Goal: Transaction & Acquisition: Purchase product/service

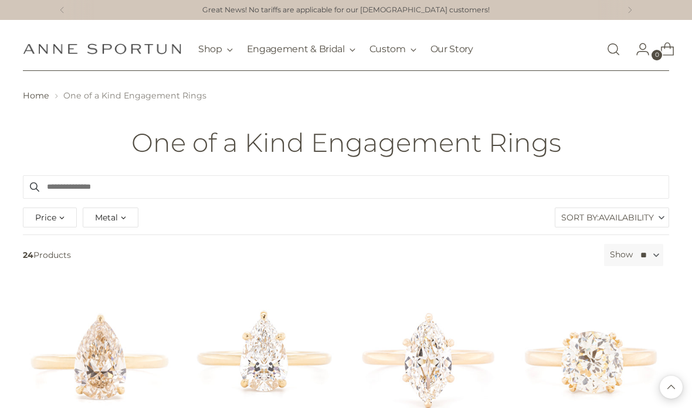
scroll to position [462, 0]
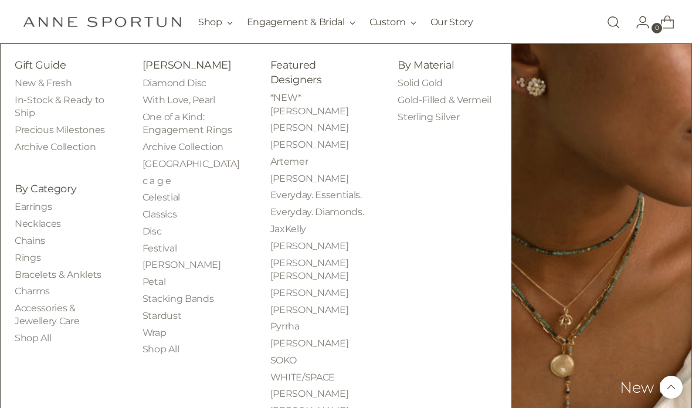
click at [180, 71] on link "[PERSON_NAME]" at bounding box center [187, 65] width 89 height 12
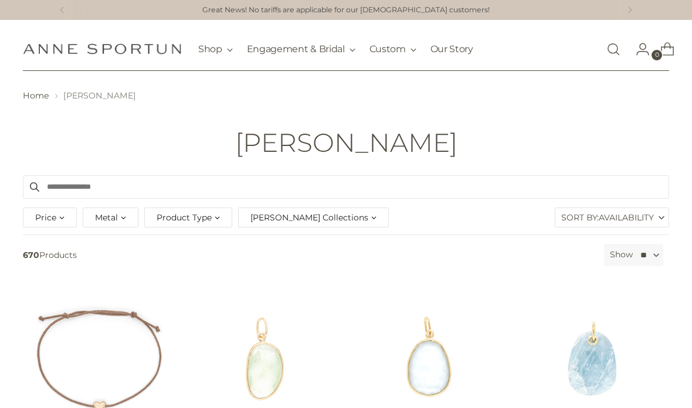
click at [191, 218] on span "Product Type" at bounding box center [184, 217] width 55 height 13
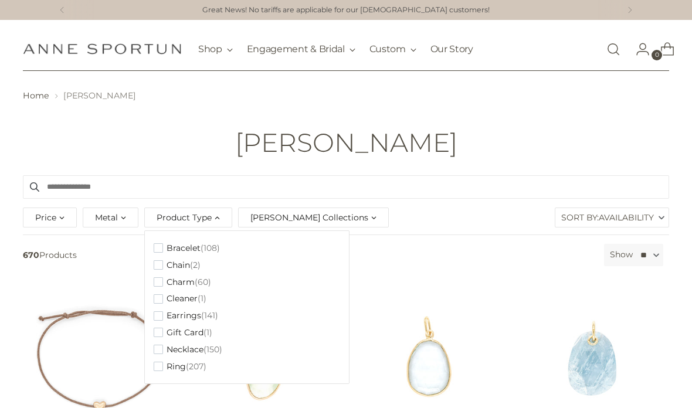
click at [204, 347] on span "(150)" at bounding box center [213, 350] width 19 height 10
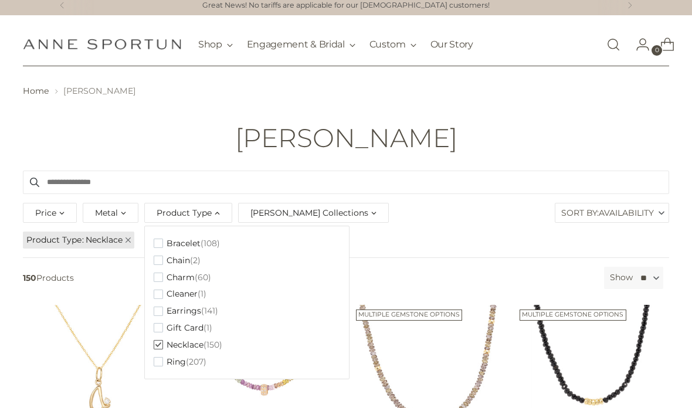
click at [525, 136] on div "[PERSON_NAME]" at bounding box center [346, 138] width 692 height 28
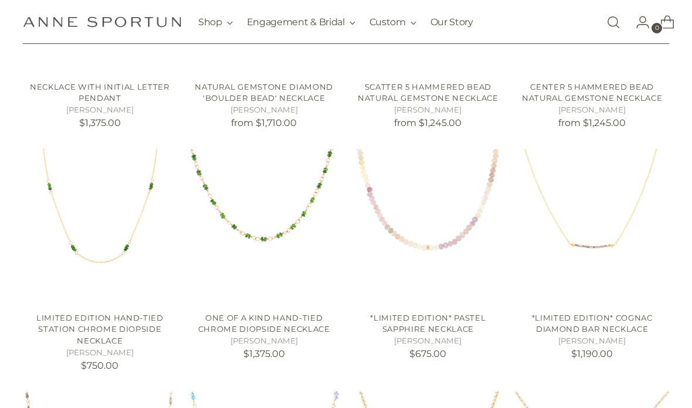
scroll to position [401, 0]
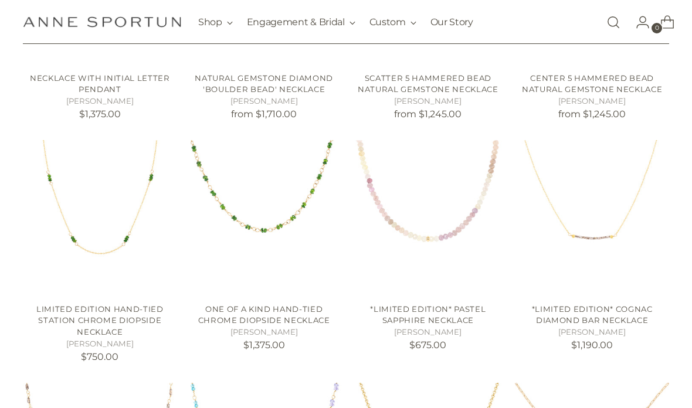
click at [611, 15] on link "Open search modal" at bounding box center [613, 22] width 23 height 23
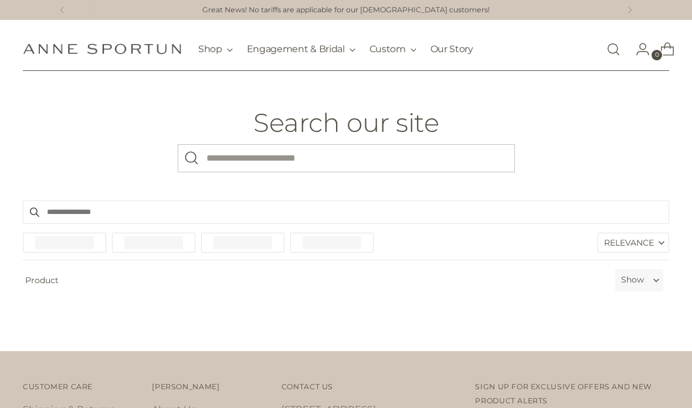
click at [229, 157] on input "What are you looking for?" at bounding box center [346, 158] width 337 height 28
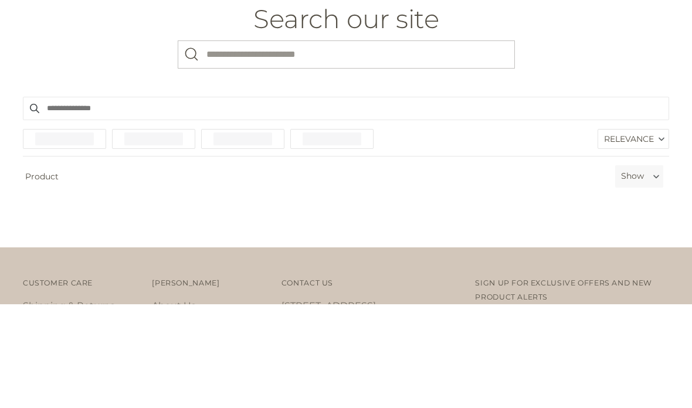
click at [224, 144] on input "What are you looking for?" at bounding box center [346, 158] width 337 height 28
type input "***"
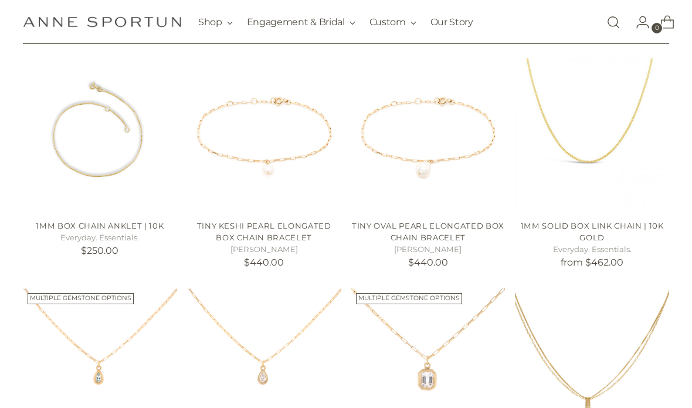
scroll to position [90, 0]
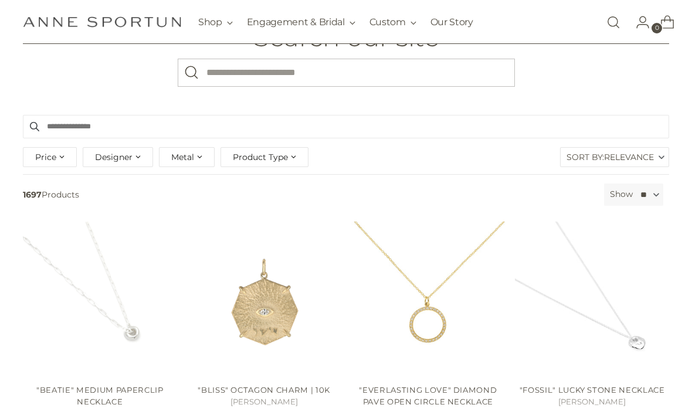
click at [277, 67] on input "What are you looking for?" at bounding box center [346, 73] width 337 height 28
type input "**********"
click at [191, 72] on button "Search" at bounding box center [192, 73] width 28 height 28
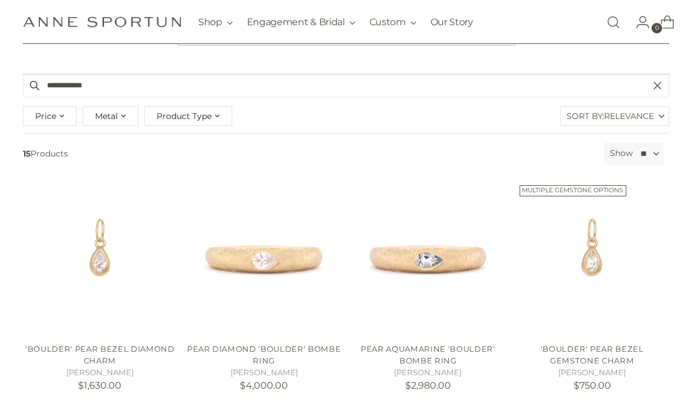
scroll to position [127, 0]
click at [600, 377] on h5 "[PERSON_NAME]" at bounding box center [592, 373] width 154 height 12
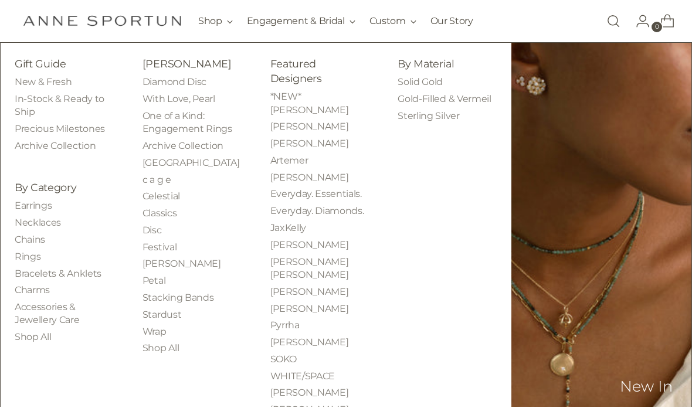
scroll to position [125, 0]
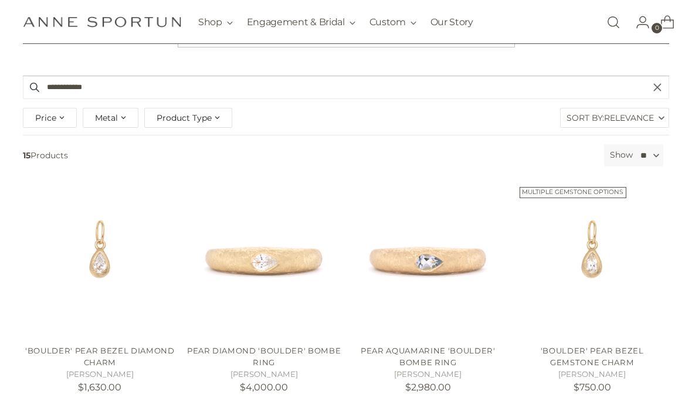
click at [602, 17] on link "Open search modal" at bounding box center [613, 22] width 23 height 23
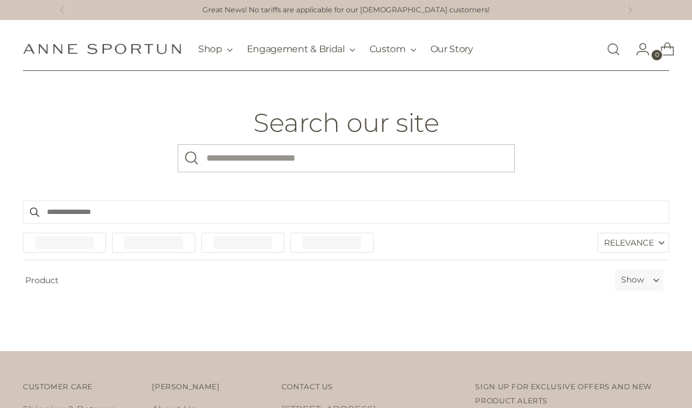
scroll to position [-5, 0]
click at [238, 152] on input "What are you looking for?" at bounding box center [346, 158] width 337 height 28
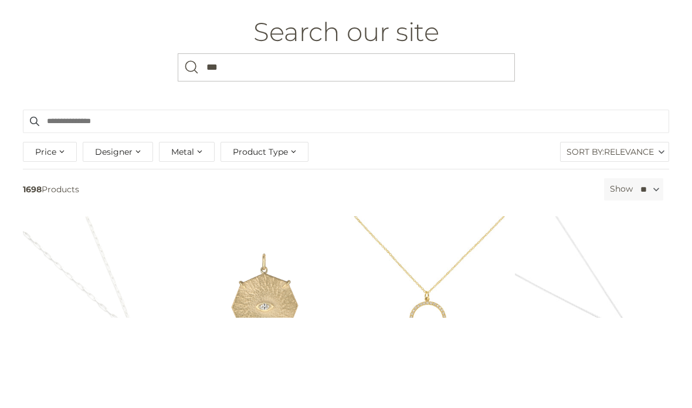
type input "****"
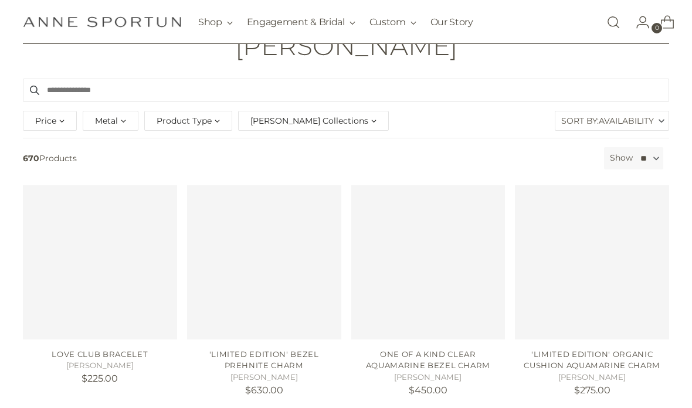
scroll to position [98, 0]
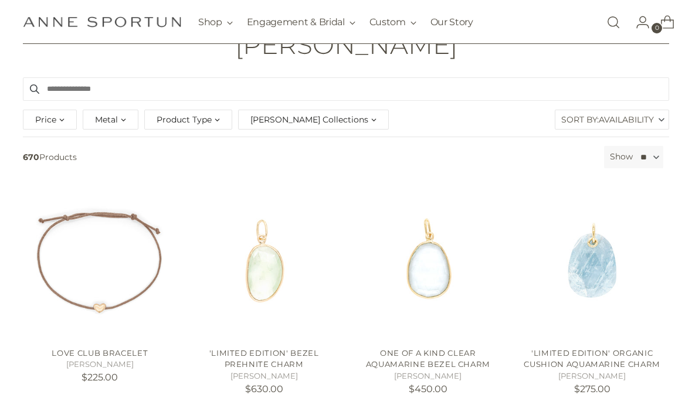
click at [200, 121] on span "Product Type" at bounding box center [184, 119] width 55 height 13
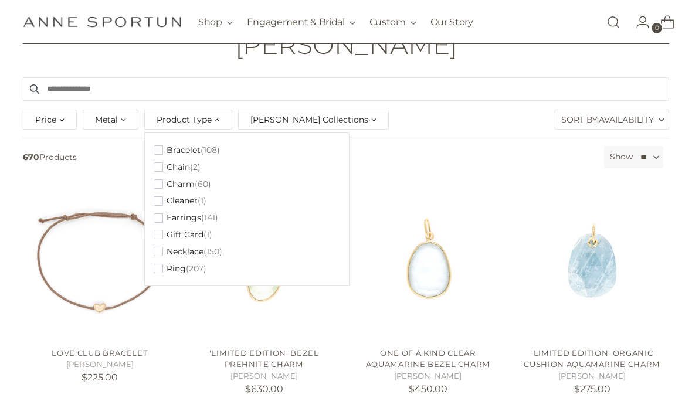
click at [179, 217] on span "Earrings" at bounding box center [184, 218] width 35 height 10
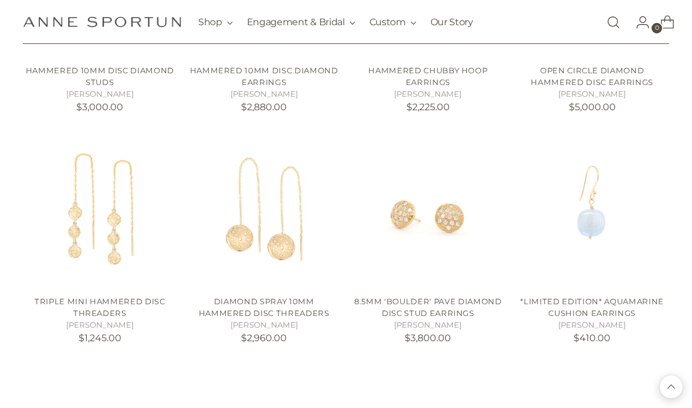
scroll to position [1575, 0]
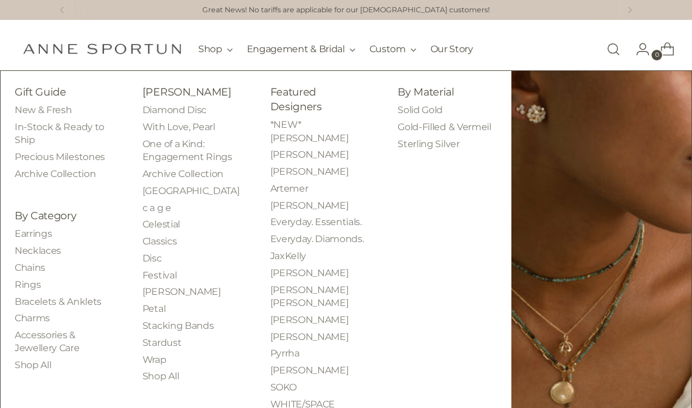
click at [84, 297] on link "Bracelets & Anklets" at bounding box center [58, 301] width 87 height 11
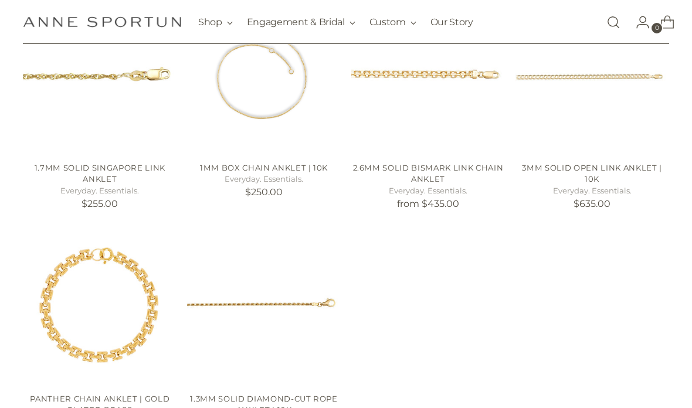
scroll to position [282, 0]
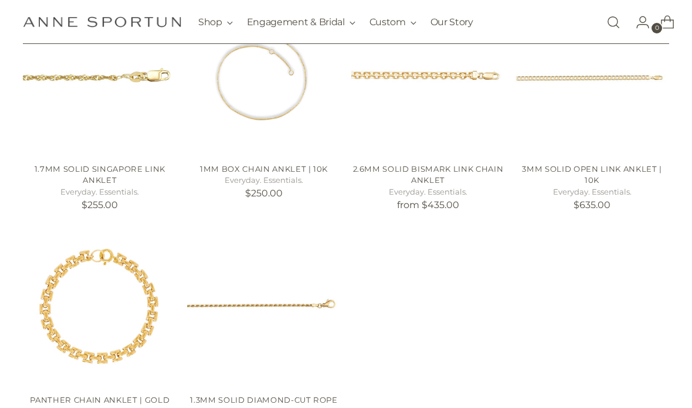
click at [621, 94] on img "3mm Solid Open Link Anklet | 10k" at bounding box center [592, 77] width 154 height 154
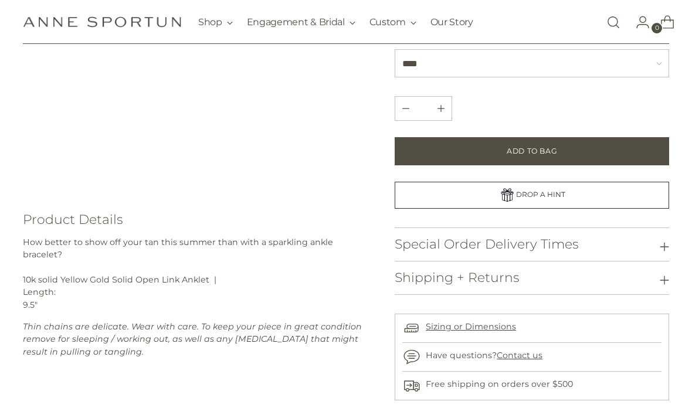
scroll to position [274, 0]
